Goal: Information Seeking & Learning: Learn about a topic

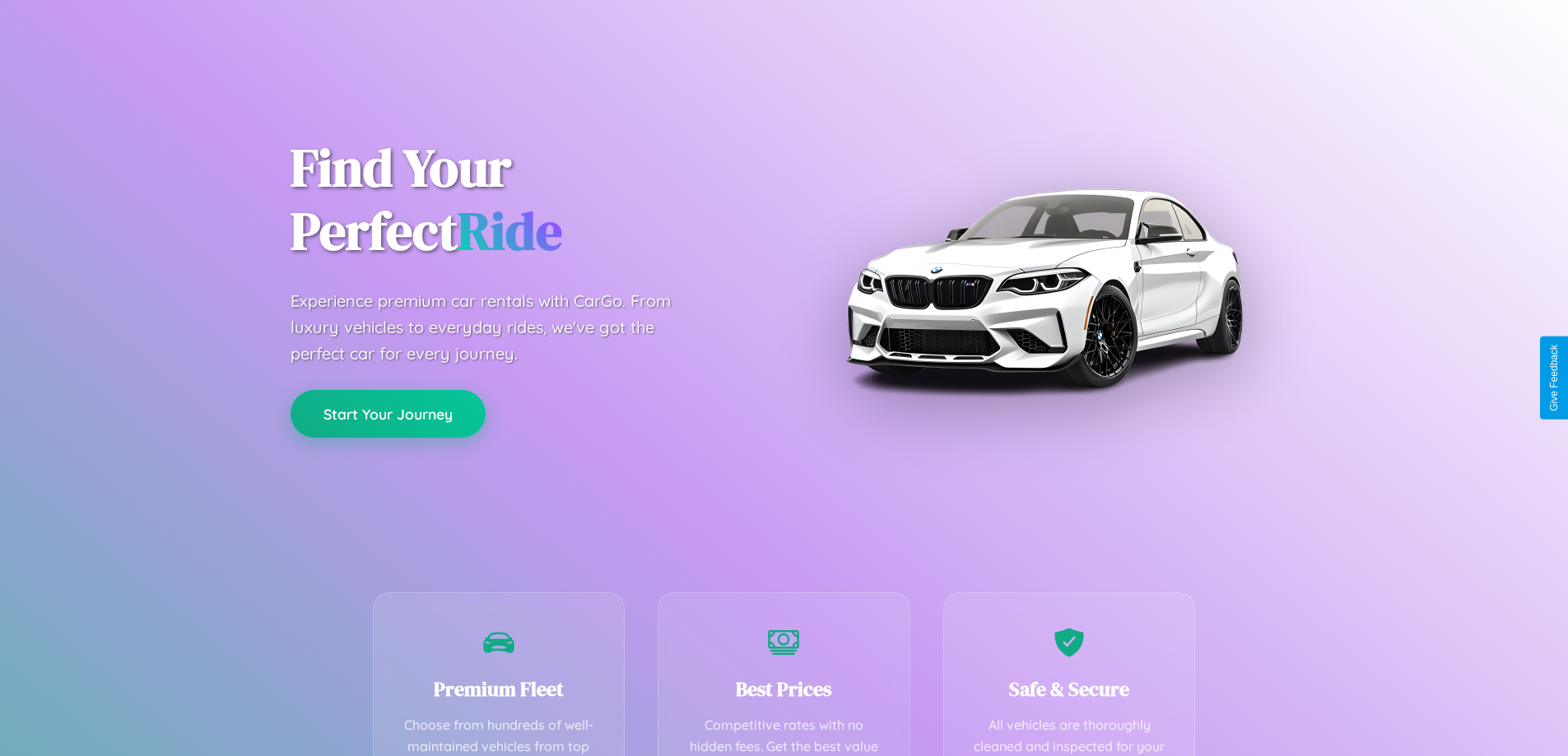
click at [388, 414] on button "Start Your Journey" at bounding box center [388, 413] width 195 height 48
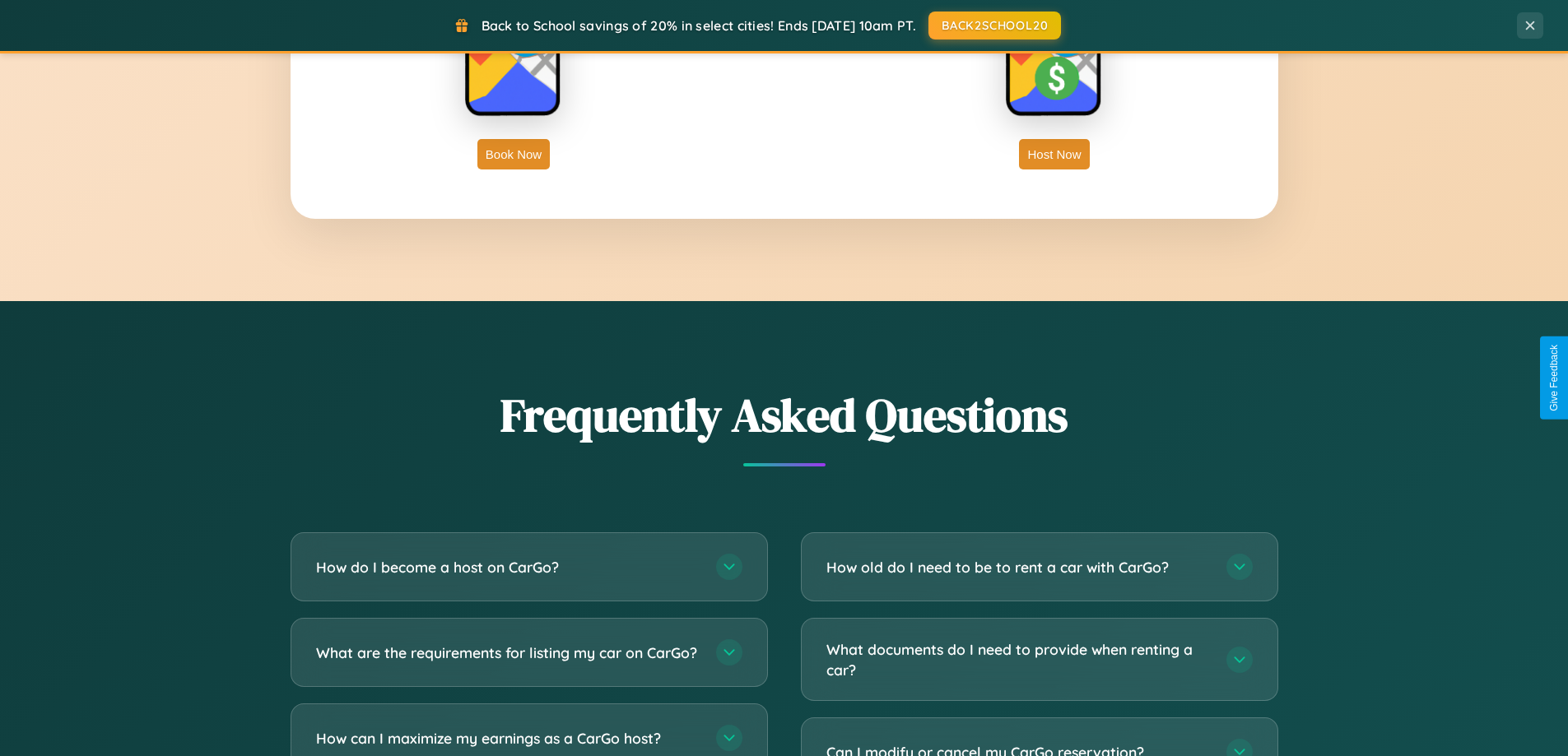
scroll to position [3166, 0]
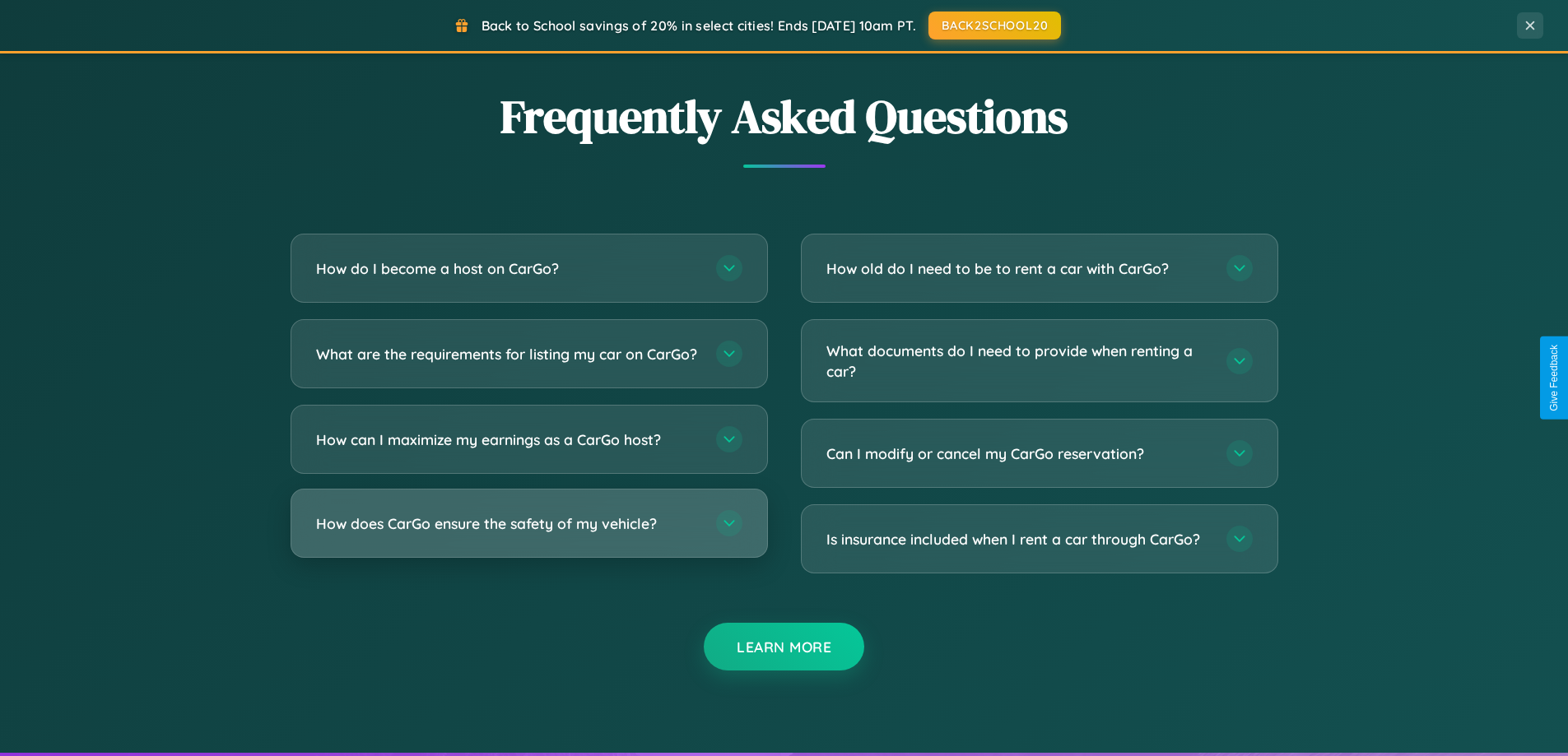
click at [528, 534] on h3 "How does CarGo ensure the safety of my vehicle?" at bounding box center [508, 523] width 384 height 21
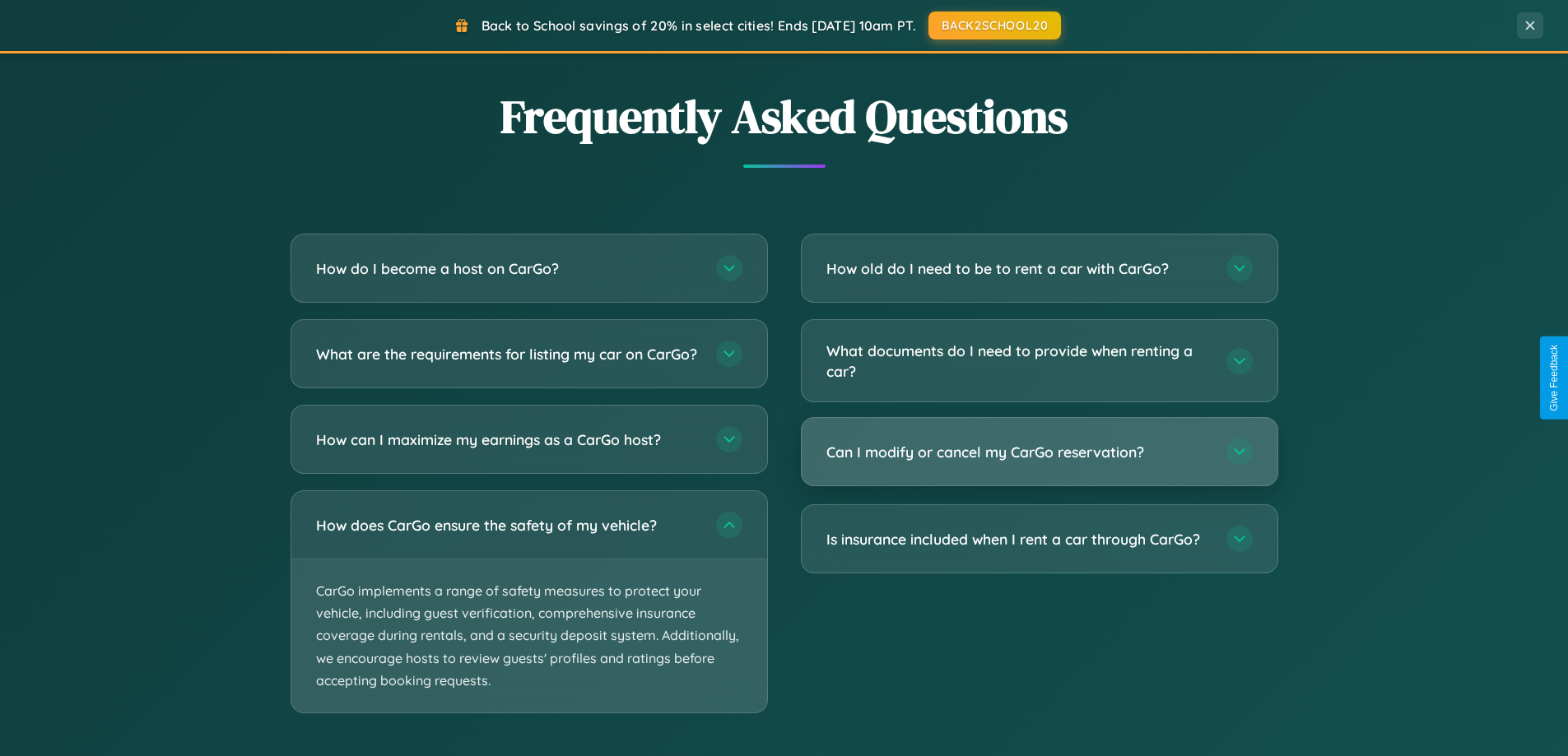
click at [1039, 452] on h3 "Can I modify or cancel my CarGo reservation?" at bounding box center [1018, 452] width 384 height 21
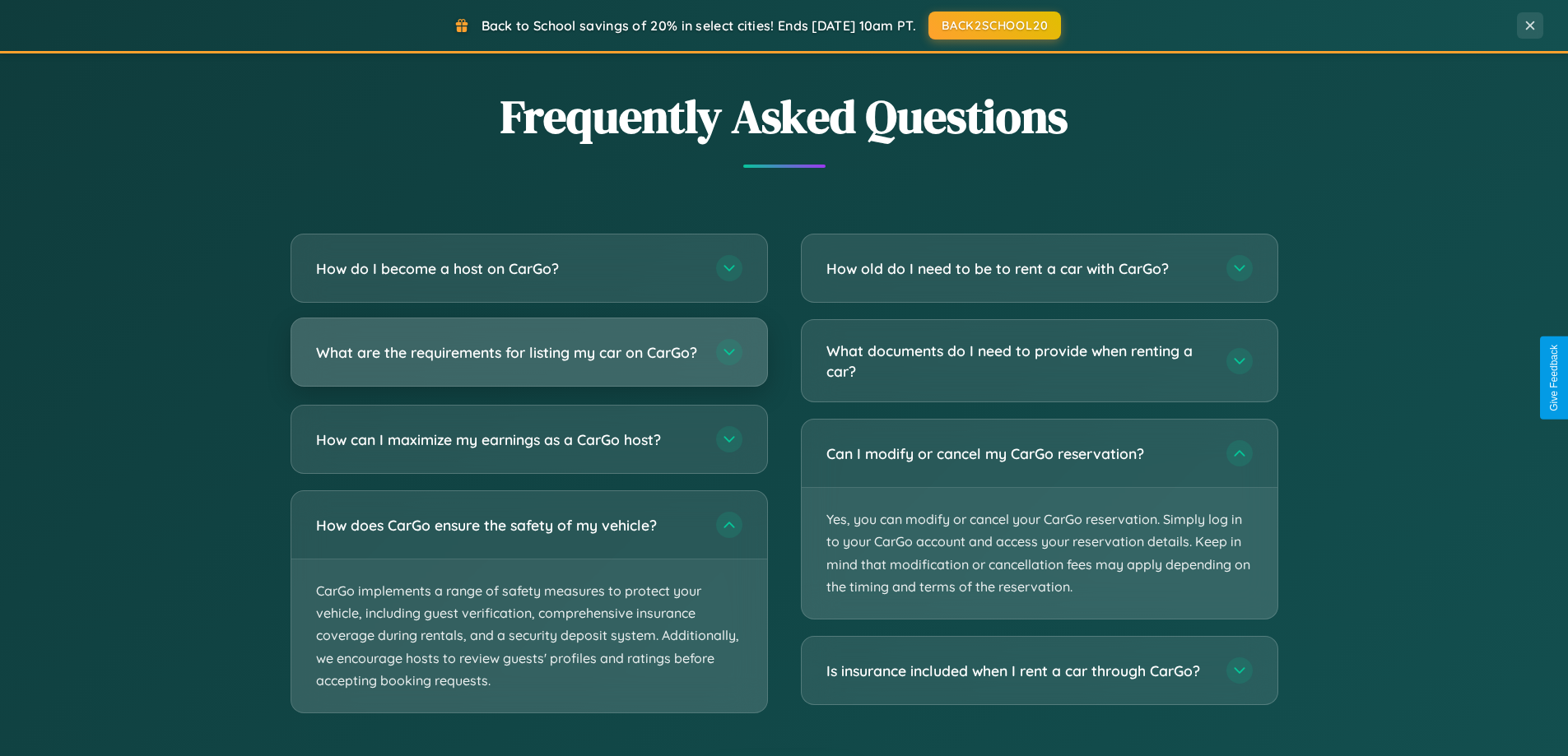
click at [528, 360] on h3 "What are the requirements for listing my car on CarGo?" at bounding box center [508, 352] width 384 height 21
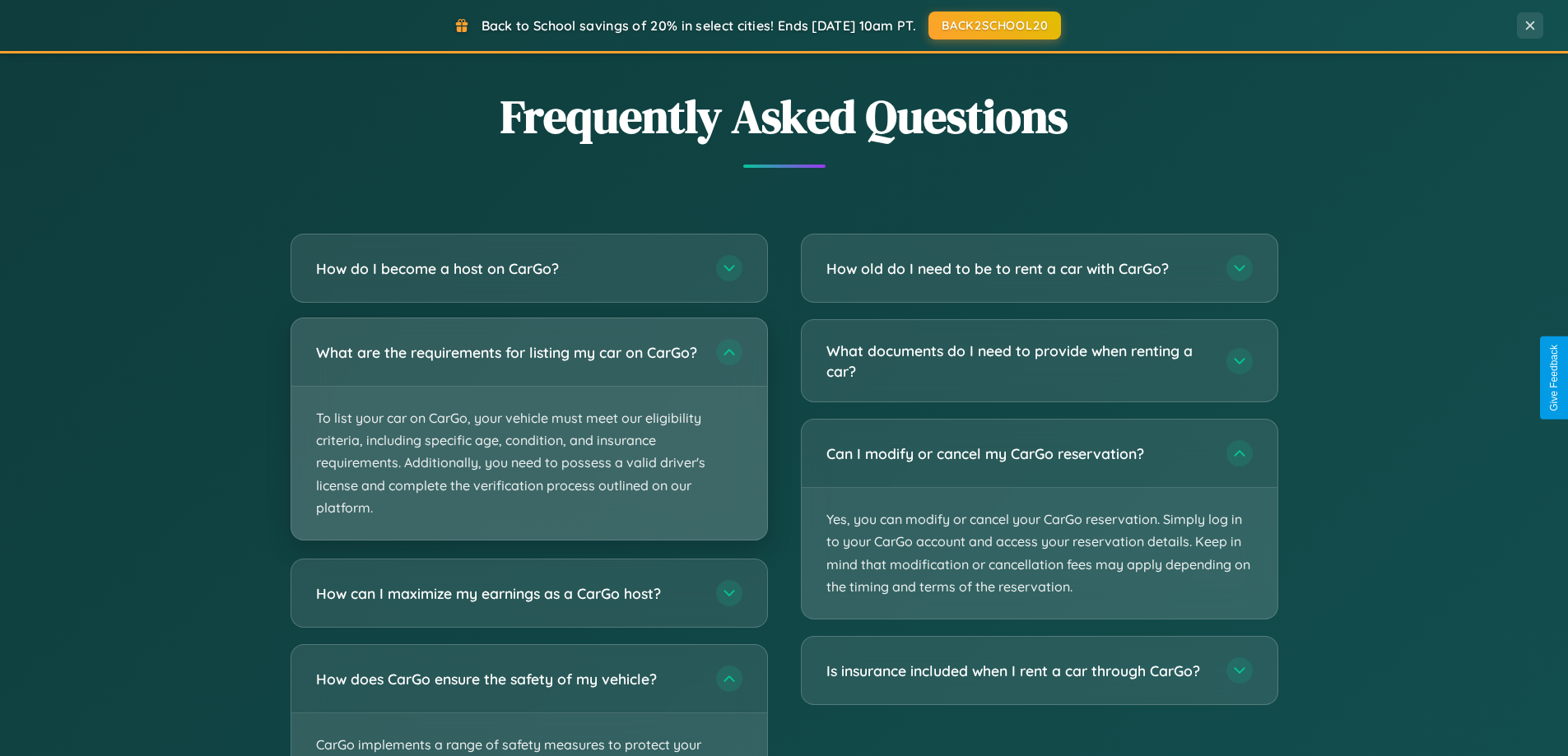
click at [528, 436] on p "To list your car on CarGo, your vehicle must meet our eligibility criteria, inc…" at bounding box center [529, 463] width 475 height 153
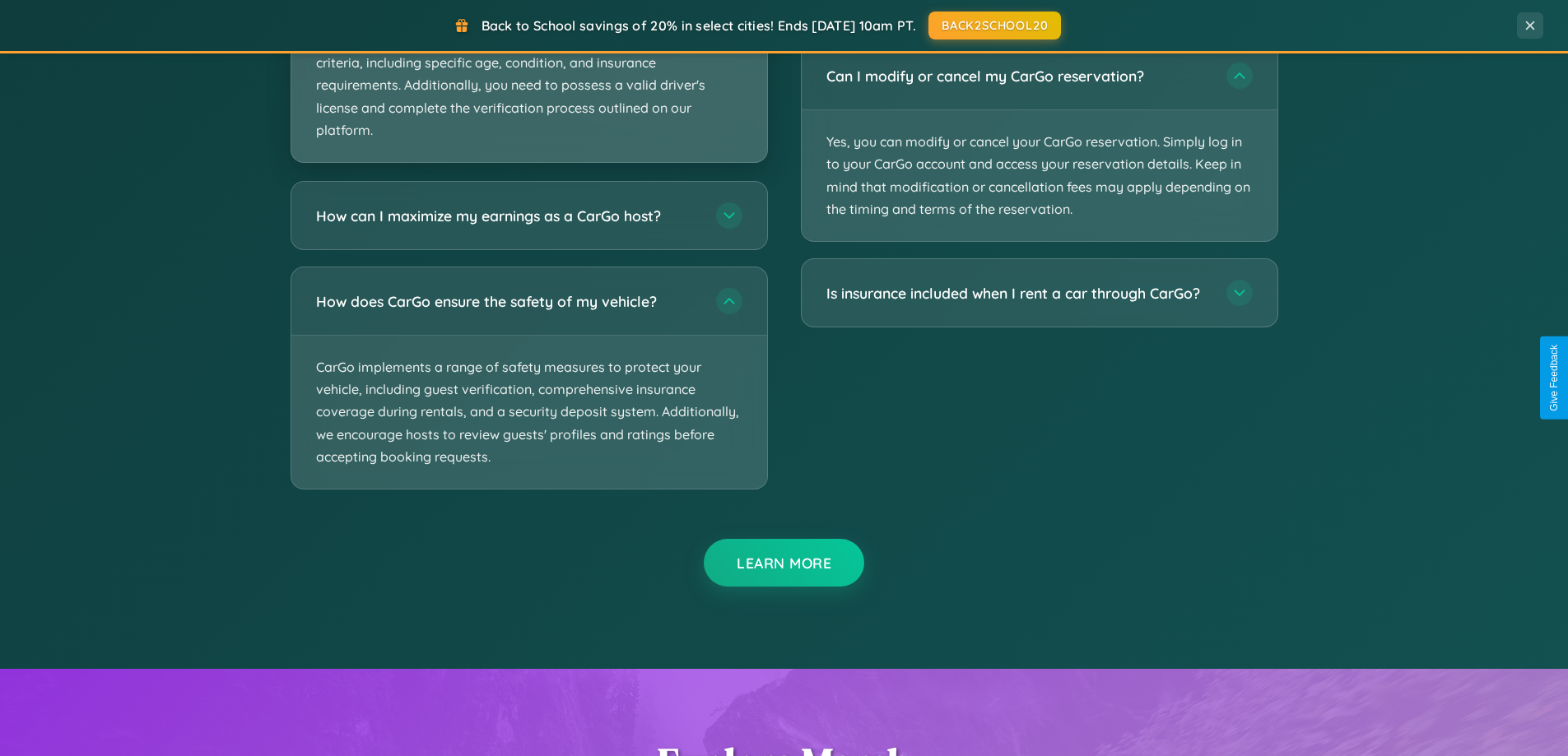
scroll to position [2996, 0]
